Goal: Task Accomplishment & Management: Manage account settings

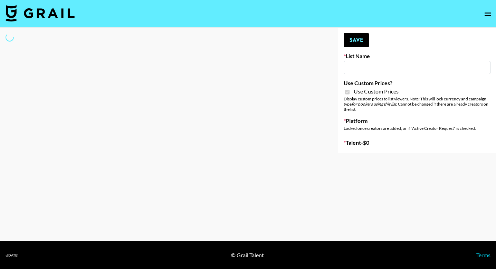
type input "Gensmo (Tiktok)"
checkbox input "true"
select select "Brand"
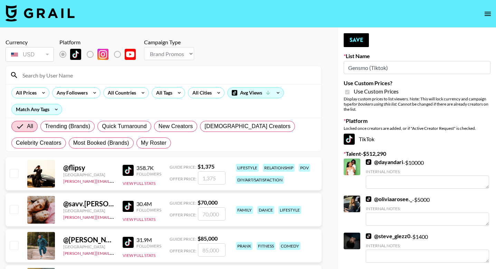
click at [136, 74] on input at bounding box center [167, 74] width 299 height 11
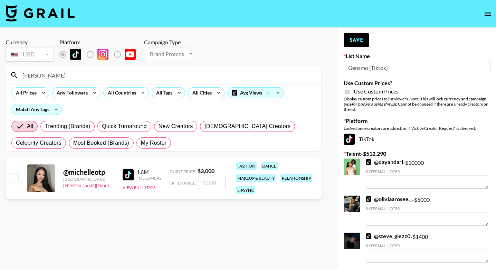
type input "[PERSON_NAME]"
click at [14, 181] on input "checkbox" at bounding box center [14, 177] width 8 height 8
checkbox input "true"
type input "3000"
click at [71, 71] on input "[PERSON_NAME]" at bounding box center [167, 74] width 299 height 11
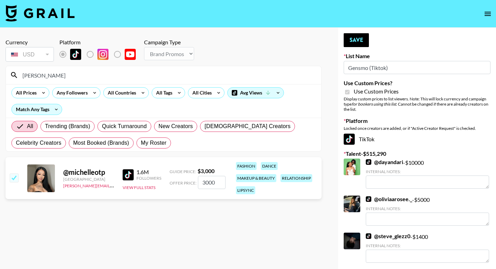
click at [71, 71] on input "[PERSON_NAME]" at bounding box center [167, 74] width 299 height 11
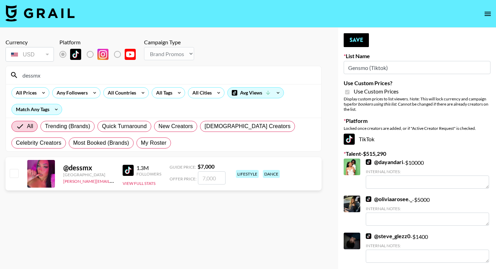
type input "dessmx"
click at [17, 173] on input "checkbox" at bounding box center [14, 173] width 8 height 8
checkbox input "true"
type input "7000"
click at [50, 75] on input "dessmx" at bounding box center [167, 74] width 299 height 11
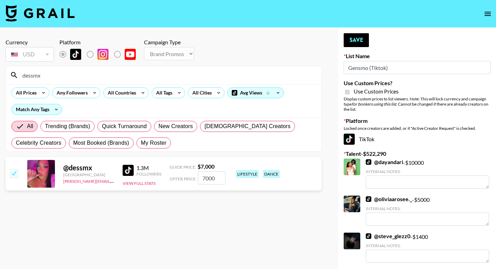
click at [50, 75] on input "dessmx" at bounding box center [167, 74] width 299 height 11
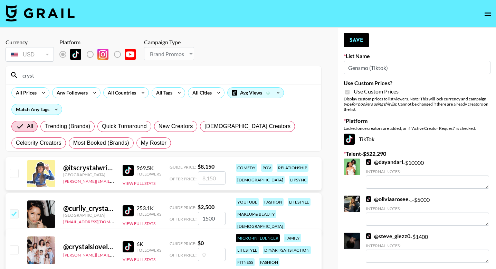
type input "cryst"
drag, startPoint x: 50, startPoint y: 75, endPoint x: 16, endPoint y: 175, distance: 106.0
click at [16, 175] on input "checkbox" at bounding box center [14, 173] width 8 height 8
checkbox input "true"
type input "8150"
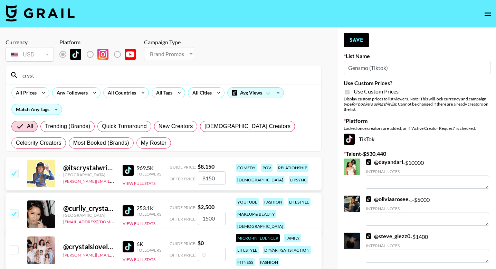
click at [80, 77] on input "cryst" at bounding box center [167, 74] width 299 height 11
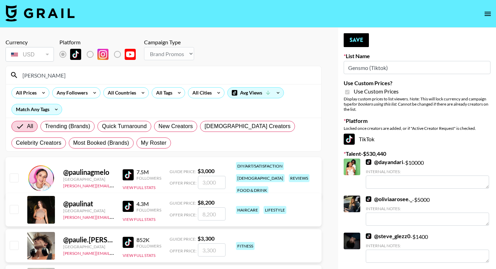
type input "[PERSON_NAME]"
click at [13, 206] on input "checkbox" at bounding box center [14, 209] width 8 height 8
checkbox input "true"
type input "8200"
click at [90, 78] on input "[PERSON_NAME]" at bounding box center [167, 74] width 299 height 11
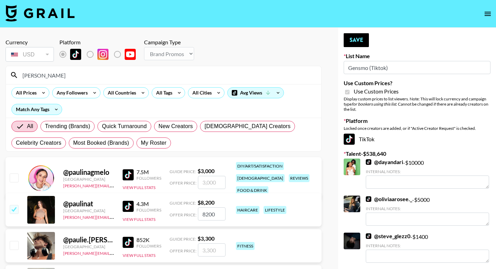
click at [90, 78] on input "[PERSON_NAME]" at bounding box center [167, 74] width 299 height 11
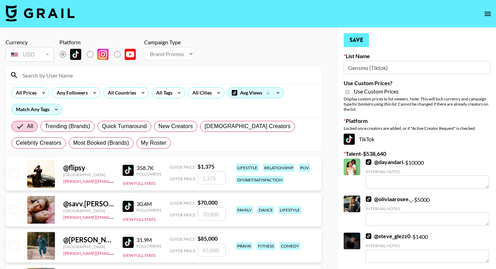
click at [359, 39] on button "Save" at bounding box center [356, 40] width 25 height 14
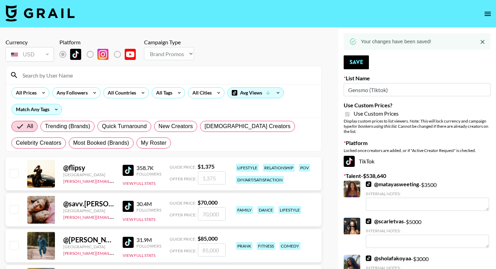
click at [148, 74] on input at bounding box center [167, 74] width 299 height 11
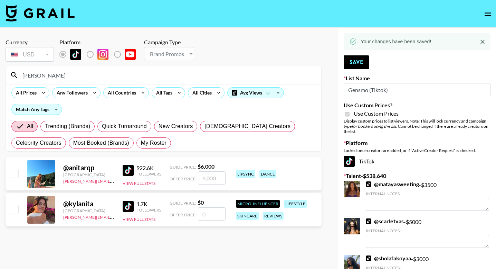
type input "[PERSON_NAME]"
click at [15, 176] on input "checkbox" at bounding box center [14, 173] width 8 height 8
checkbox input "true"
type input "6000"
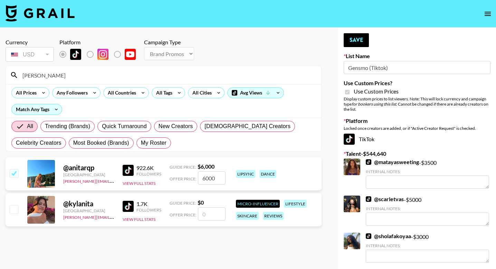
click at [61, 77] on input "[PERSON_NAME]" at bounding box center [167, 74] width 299 height 11
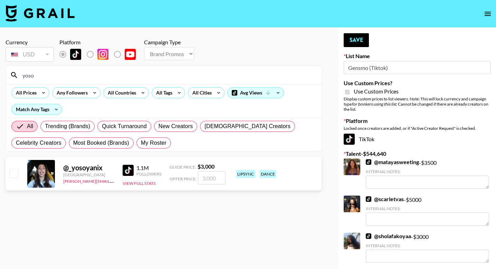
type input "yoso"
click at [16, 172] on input "checkbox" at bounding box center [14, 173] width 8 height 8
checkbox input "true"
type input "3000"
click at [53, 74] on input "yoso" at bounding box center [167, 74] width 299 height 11
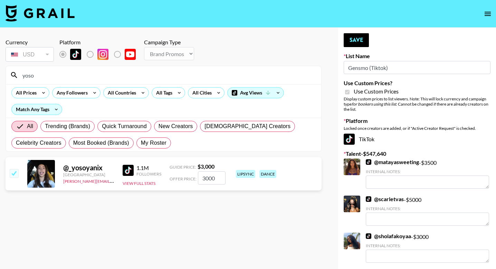
click at [53, 74] on input "yoso" at bounding box center [167, 74] width 299 height 11
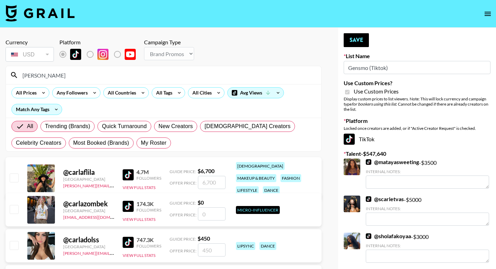
type input "[PERSON_NAME]"
click at [14, 173] on input "checkbox" at bounding box center [14, 177] width 8 height 8
checkbox input "true"
type input "6700"
click at [52, 72] on input "[PERSON_NAME]" at bounding box center [167, 74] width 299 height 11
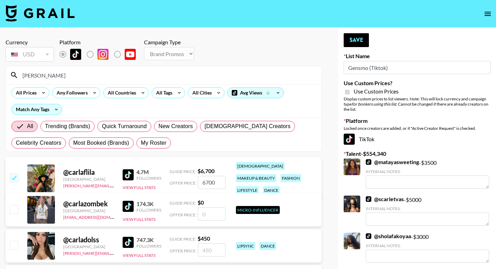
click at [52, 72] on input "[PERSON_NAME]" at bounding box center [167, 74] width 299 height 11
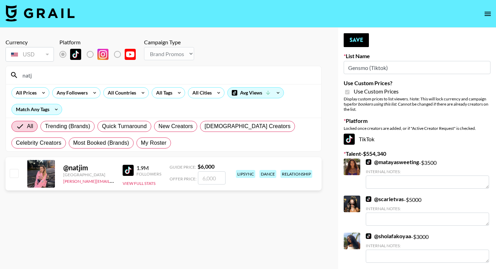
type input "nat"
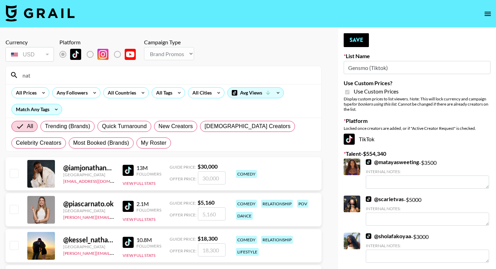
click at [15, 174] on input "checkbox" at bounding box center [14, 173] width 8 height 8
checkbox input "true"
type input "30000"
click at [13, 174] on input "checkbox" at bounding box center [14, 173] width 8 height 8
checkbox input "false"
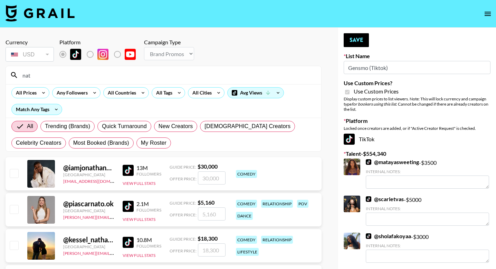
click at [55, 72] on input "nat" at bounding box center [167, 74] width 299 height 11
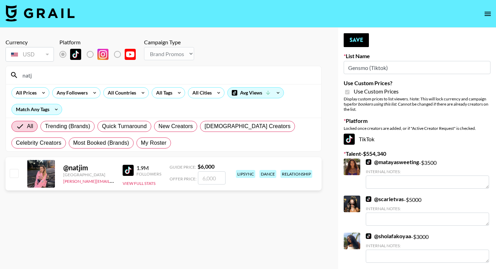
type input "natj"
click at [16, 170] on input "checkbox" at bounding box center [14, 173] width 8 height 8
checkbox input "true"
type input "6000"
click at [64, 76] on input "natj" at bounding box center [167, 74] width 299 height 11
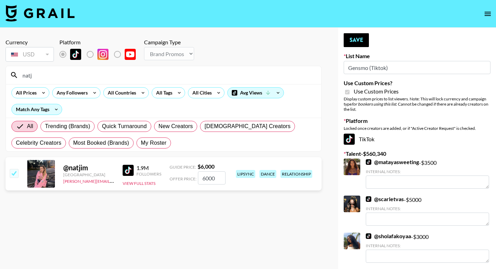
click at [64, 76] on input "natj" at bounding box center [167, 74] width 299 height 11
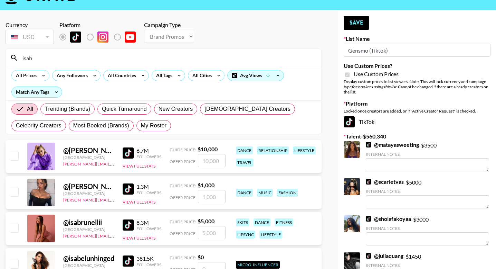
scroll to position [22, 0]
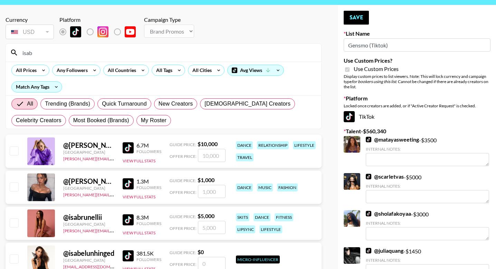
type input "isab"
click at [15, 222] on input "checkbox" at bounding box center [14, 222] width 8 height 8
checkbox input "true"
type input "5000"
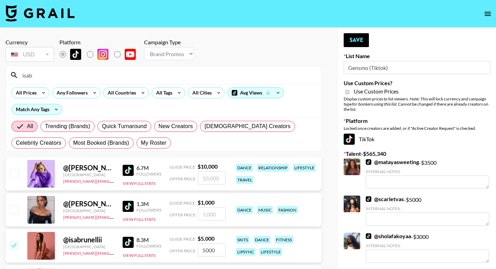
scroll to position [0, 0]
click at [72, 74] on input "isab" at bounding box center [167, 74] width 299 height 11
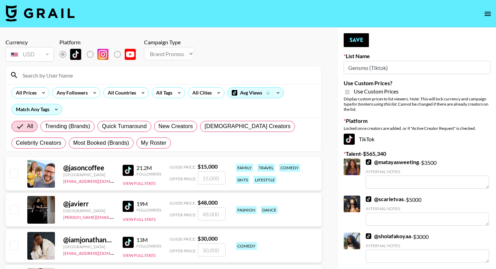
type input "j"
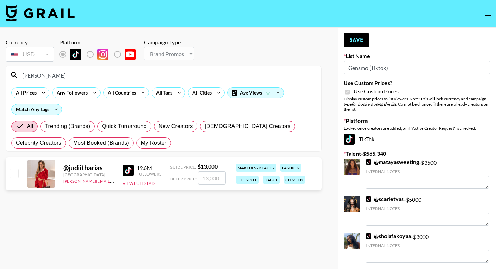
type input "[PERSON_NAME]"
click at [14, 174] on input "checkbox" at bounding box center [14, 173] width 8 height 8
checkbox input "true"
type input "13000"
click at [52, 73] on input "[PERSON_NAME]" at bounding box center [167, 74] width 299 height 11
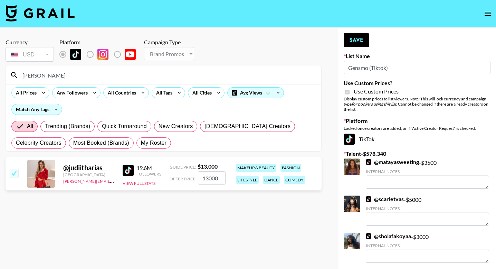
click at [52, 73] on input "[PERSON_NAME]" at bounding box center [167, 74] width 299 height 11
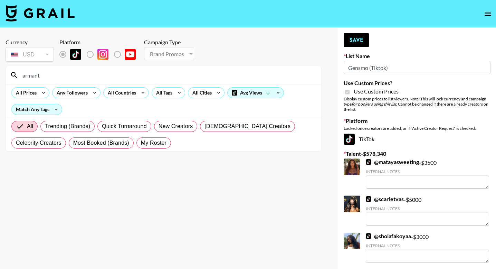
type input "arman"
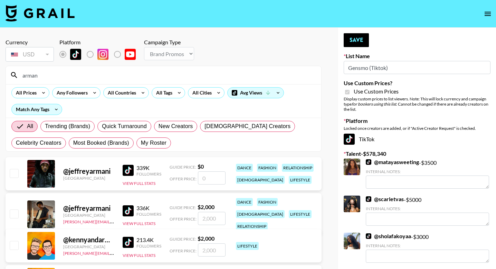
click at [84, 78] on input "arman" at bounding box center [167, 74] width 299 height 11
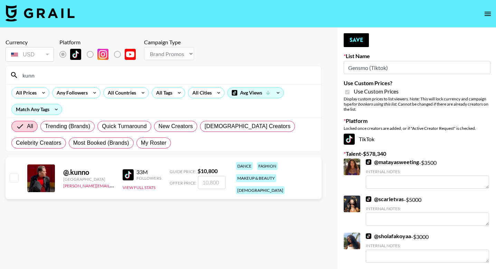
type input "kunn"
click at [12, 174] on input "checkbox" at bounding box center [14, 177] width 8 height 8
checkbox input "true"
type input "10800"
click at [63, 73] on input "kunn" at bounding box center [167, 74] width 299 height 11
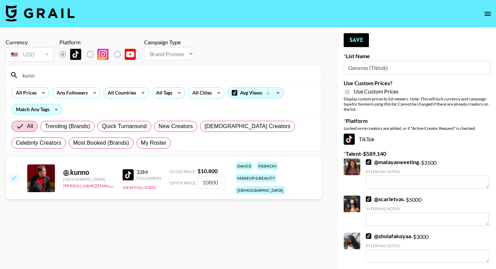
click at [63, 73] on input "kunn" at bounding box center [167, 74] width 299 height 11
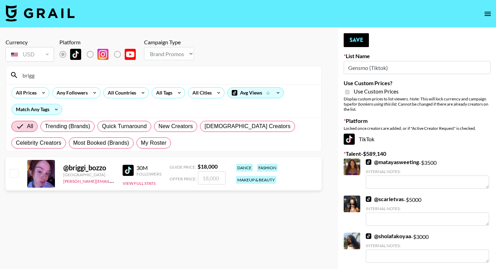
type input "brigg"
click at [17, 174] on input "checkbox" at bounding box center [14, 173] width 8 height 8
checkbox input "true"
type input "18000"
click at [58, 77] on input "brigg" at bounding box center [167, 74] width 299 height 11
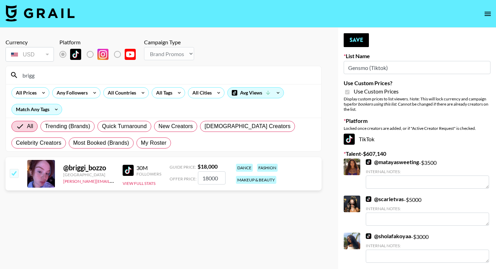
click at [58, 77] on input "brigg" at bounding box center [167, 74] width 299 height 11
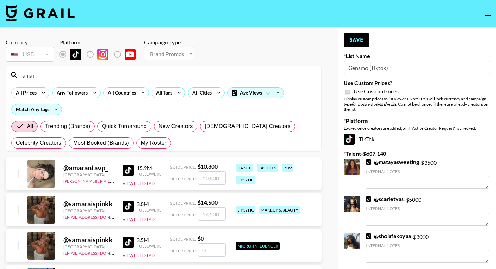
type input "amar"
click at [14, 175] on input "checkbox" at bounding box center [14, 173] width 8 height 8
checkbox input "true"
type input "10800"
click at [352, 45] on button "Save" at bounding box center [356, 40] width 25 height 14
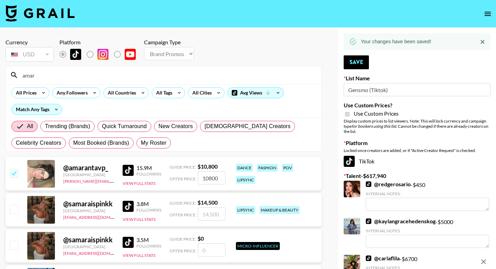
click at [88, 72] on input "amar" at bounding box center [167, 74] width 299 height 11
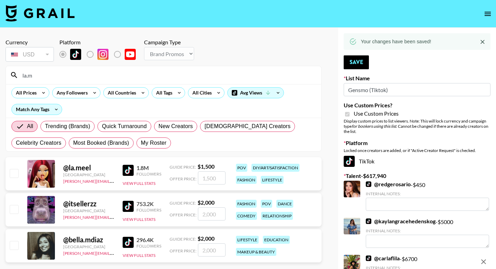
type input "la.m"
click at [14, 172] on input "checkbox" at bounding box center [14, 173] width 8 height 8
checkbox input "true"
type input "1500"
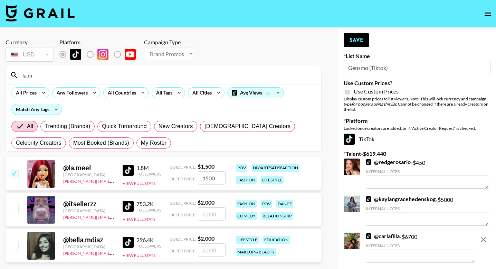
click at [212, 176] on input "1500" at bounding box center [212, 177] width 28 height 13
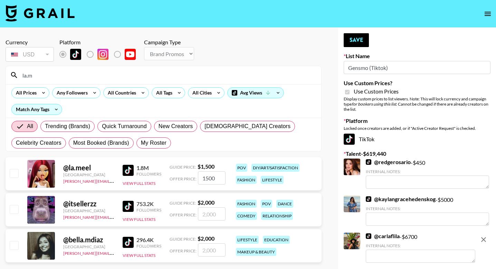
checkbox input "false"
checkbox input "true"
type input "2000"
click at [354, 43] on button "Save" at bounding box center [356, 40] width 25 height 14
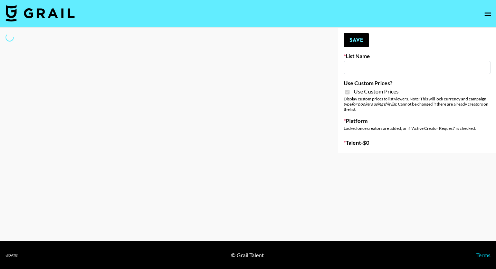
type input "Gensmo (IG)"
checkbox input "true"
select select "Brand"
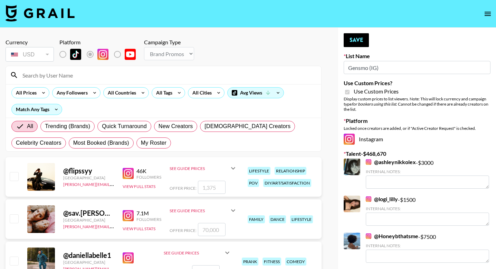
click at [79, 77] on input at bounding box center [167, 74] width 299 height 11
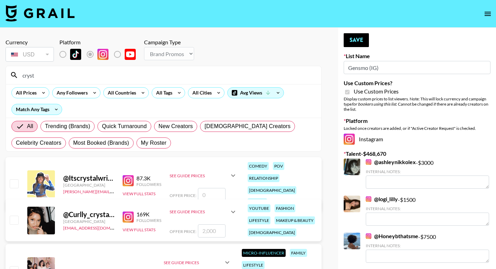
type input "Crystal"
drag, startPoint x: 79, startPoint y: 77, endPoint x: 203, endPoint y: 190, distance: 168.6
click at [203, 190] on input "number" at bounding box center [212, 194] width 28 height 13
checkbox input "true"
type input "8000"
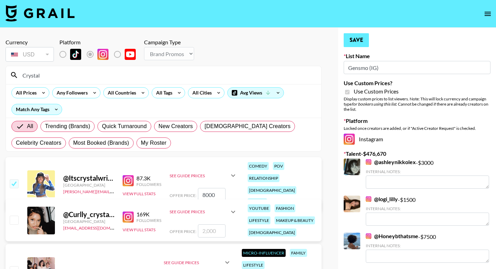
click at [363, 36] on button "Save" at bounding box center [356, 40] width 25 height 14
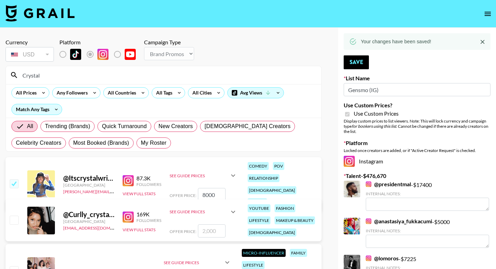
click at [139, 71] on input "Crystal" at bounding box center [167, 74] width 299 height 11
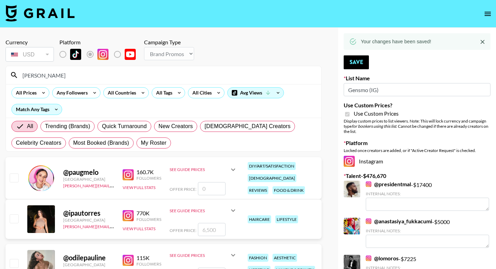
type input "paulin"
click at [213, 232] on input "number" at bounding box center [212, 229] width 28 height 13
checkbox input "true"
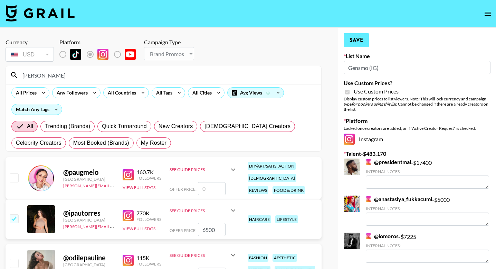
type input "6500"
click at [360, 39] on button "Save" at bounding box center [356, 40] width 25 height 14
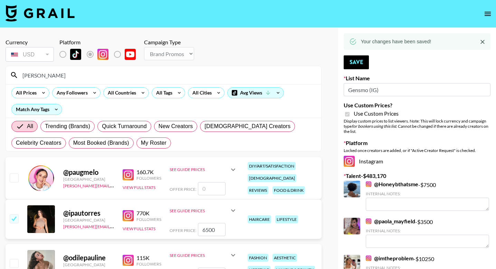
click at [147, 77] on input "paulin" at bounding box center [167, 74] width 299 height 11
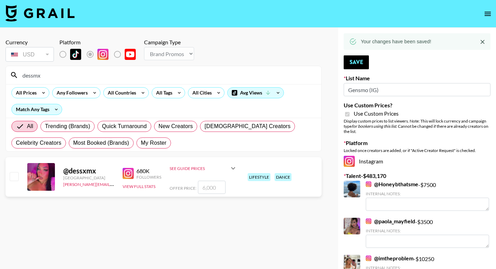
type input "dessmx"
click at [203, 187] on input "number" at bounding box center [212, 186] width 28 height 13
click at [16, 174] on input "checkbox" at bounding box center [14, 176] width 8 height 8
checkbox input "true"
type input "6000"
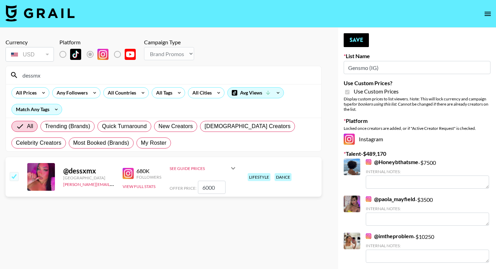
click at [359, 41] on button "Save" at bounding box center [356, 40] width 25 height 14
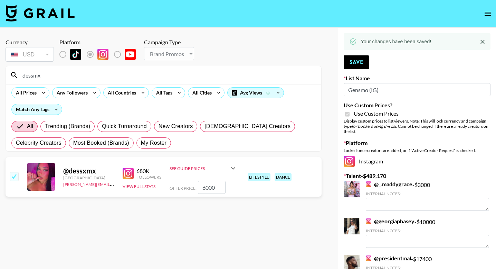
click at [198, 74] on input "dessmx" at bounding box center [167, 74] width 299 height 11
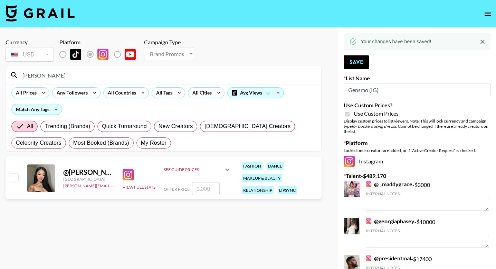
type input "[PERSON_NAME]"
click at [11, 177] on input "checkbox" at bounding box center [14, 177] width 8 height 8
checkbox input "true"
type input "3000"
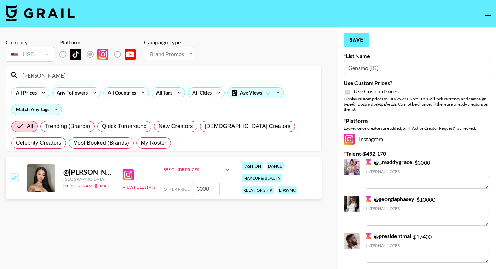
click at [361, 39] on button "Save" at bounding box center [356, 40] width 25 height 14
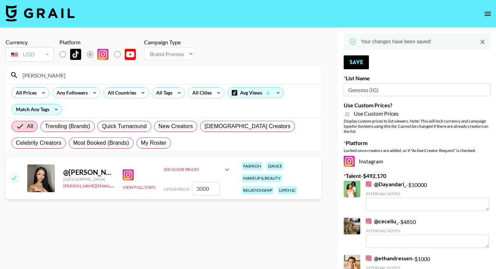
click at [143, 73] on input "[PERSON_NAME]" at bounding box center [167, 74] width 299 height 11
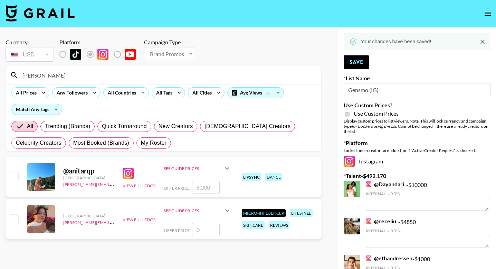
type input "[PERSON_NAME]"
click at [14, 175] on input "checkbox" at bounding box center [14, 176] width 8 height 8
checkbox input "true"
type input "5000"
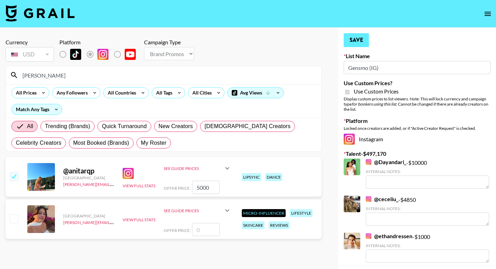
click at [359, 38] on button "Save" at bounding box center [356, 40] width 25 height 14
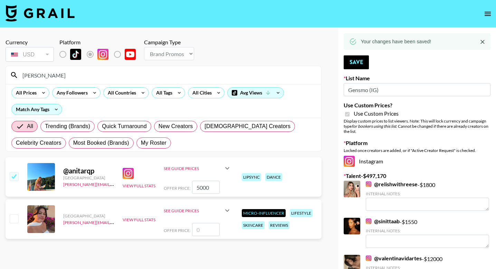
click at [162, 73] on input "[PERSON_NAME]" at bounding box center [167, 74] width 299 height 11
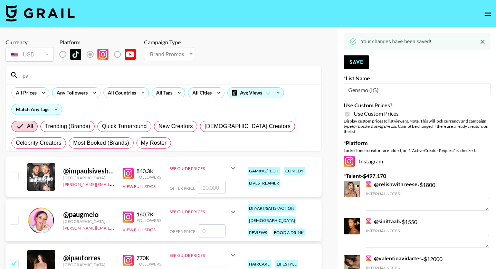
type input "p"
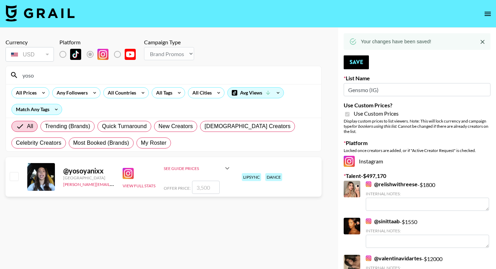
type input "yoso"
click at [195, 189] on input "number" at bounding box center [206, 186] width 28 height 13
checkbox input "true"
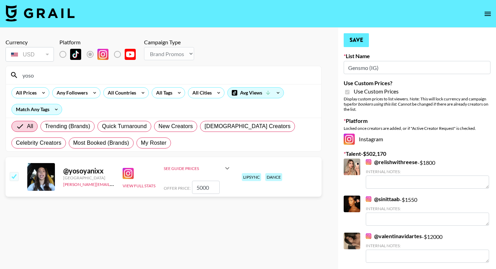
type input "5000"
click at [362, 38] on button "Save" at bounding box center [356, 40] width 25 height 14
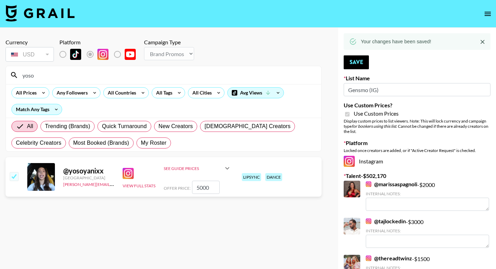
click at [133, 74] on input "yoso" at bounding box center [167, 74] width 299 height 11
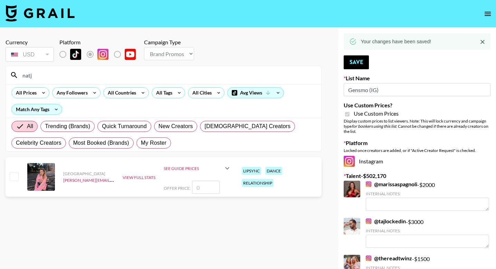
type input "natj"
click at [199, 187] on input "number" at bounding box center [206, 186] width 28 height 13
checkbox input "true"
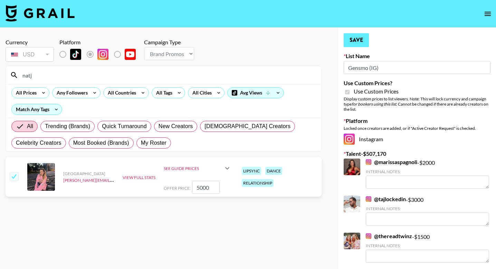
type input "5000"
click at [355, 40] on button "Save" at bounding box center [356, 40] width 25 height 14
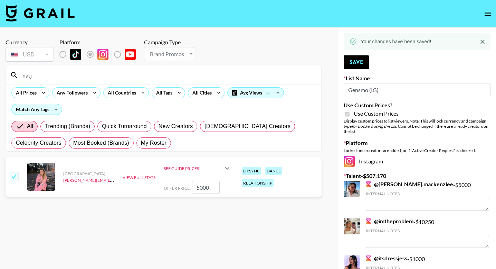
click at [168, 75] on input "natj" at bounding box center [167, 74] width 299 height 11
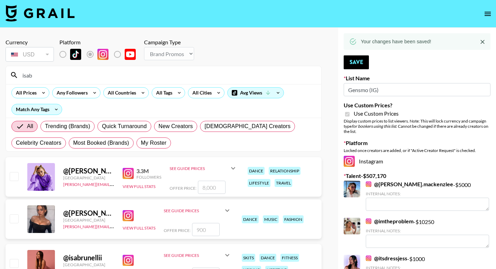
scroll to position [41, 0]
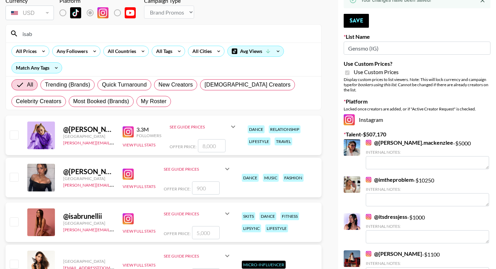
type input "isab"
click at [11, 223] on input "checkbox" at bounding box center [14, 221] width 8 height 8
checkbox input "true"
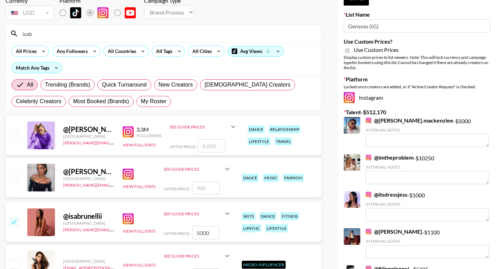
type input "5000"
click at [212, 233] on input "5000" at bounding box center [206, 232] width 28 height 13
checkbox input "false"
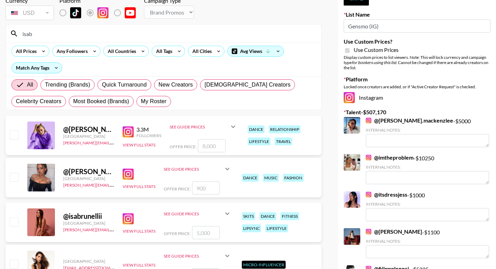
checkbox input "true"
type input "7"
checkbox input "false"
checkbox input "true"
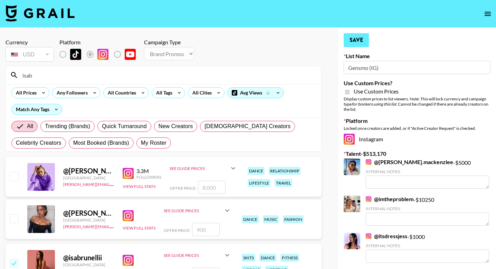
scroll to position [0, 0]
type input "6000"
click at [359, 37] on button "Save" at bounding box center [356, 40] width 25 height 14
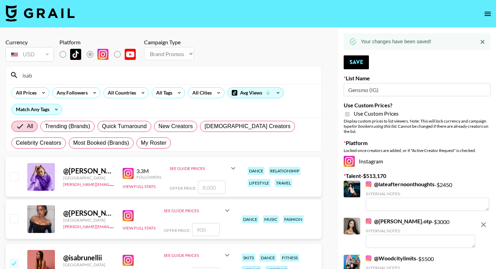
click at [204, 72] on input "isab" at bounding box center [167, 74] width 299 height 11
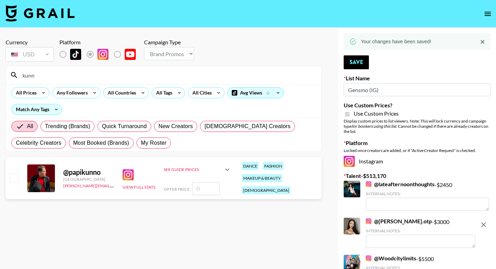
type input "kunn"
click at [38, 14] on img at bounding box center [40, 13] width 69 height 17
